Goal: Task Accomplishment & Management: Complete application form

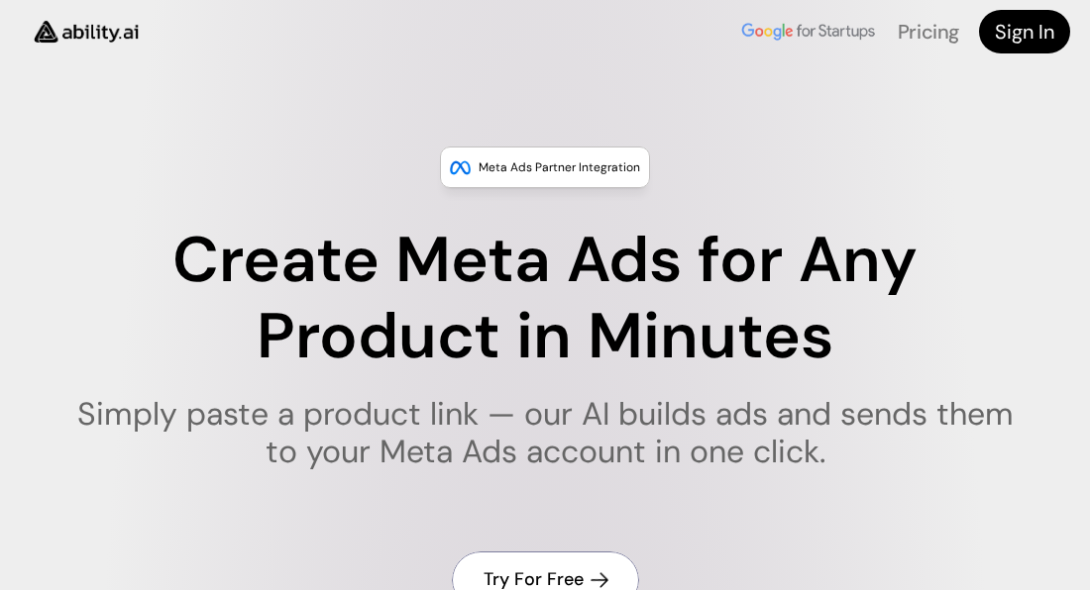
scroll to position [270, 0]
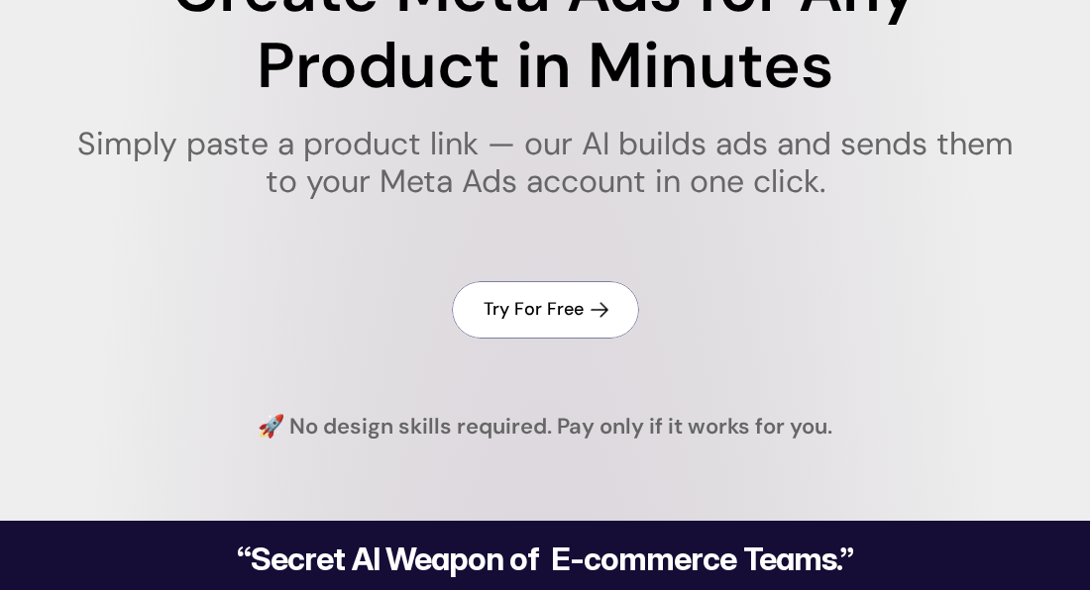
click at [511, 308] on h4 "Try For Free" at bounding box center [533, 309] width 100 height 25
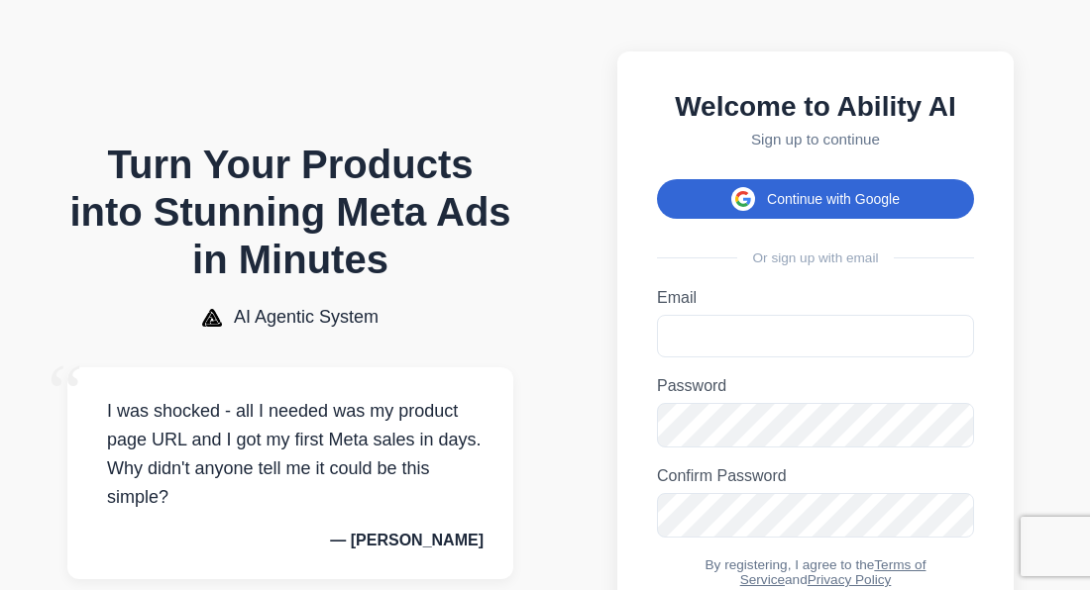
click at [786, 213] on button "Continue with Google" at bounding box center [815, 199] width 317 height 40
